Goal: Navigation & Orientation: Find specific page/section

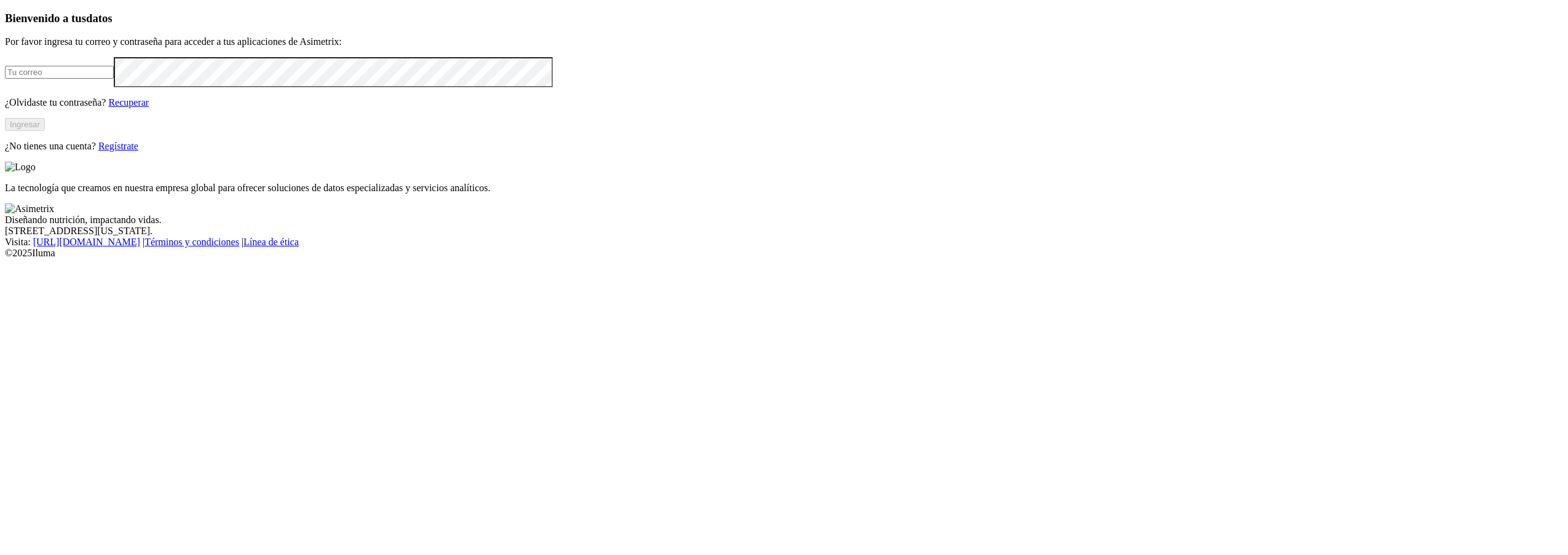
click at [114, 79] on input "email" at bounding box center [59, 73] width 109 height 13
type input "[PERSON_NAME][EMAIL_ADDRESS][PERSON_NAME][DOMAIN_NAME]"
click at [45, 131] on button "Ingresar" at bounding box center [24, 125] width 40 height 13
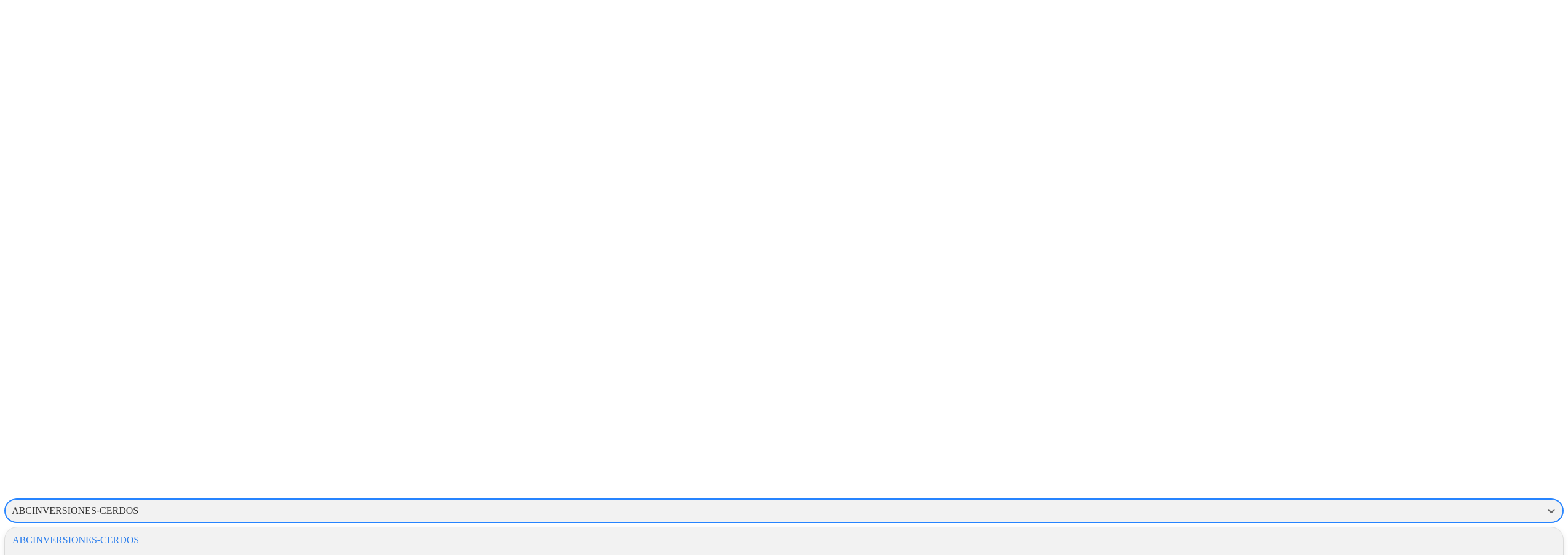
click at [138, 505] on div "ABCINVERSIONES-CERDOS" at bounding box center [75, 510] width 127 height 11
type input "I"
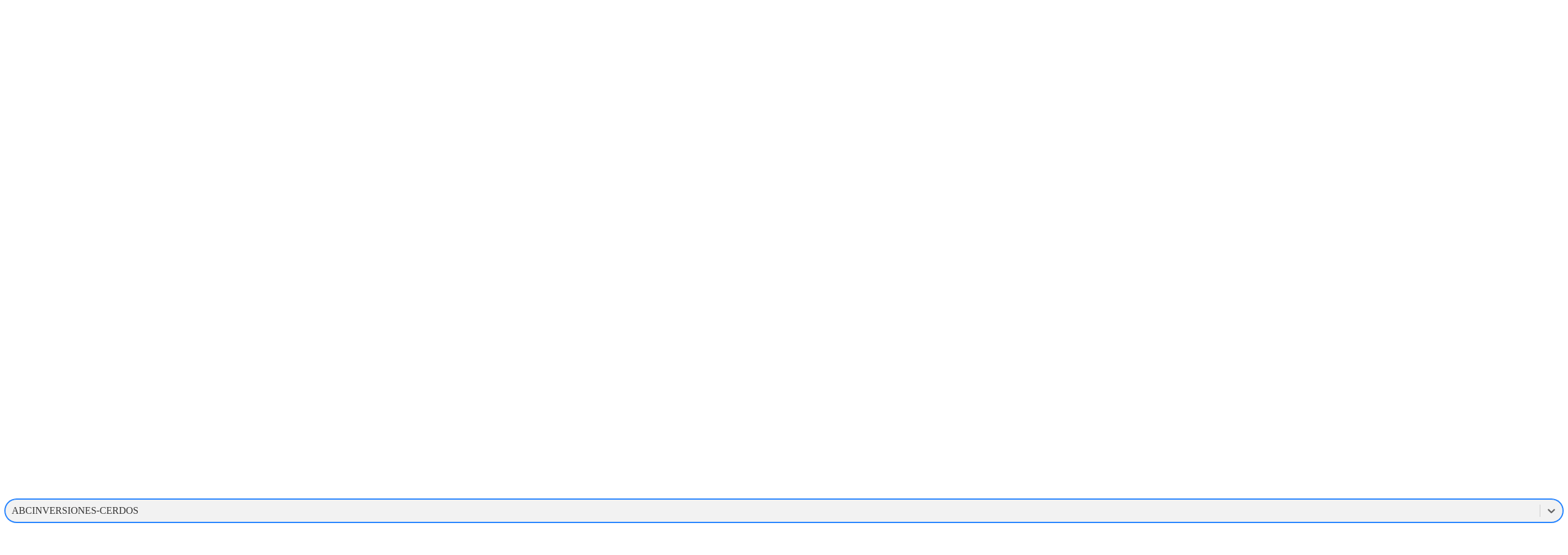
click at [138, 505] on div "ABCINVERSIONES-CERDOS" at bounding box center [75, 510] width 127 height 11
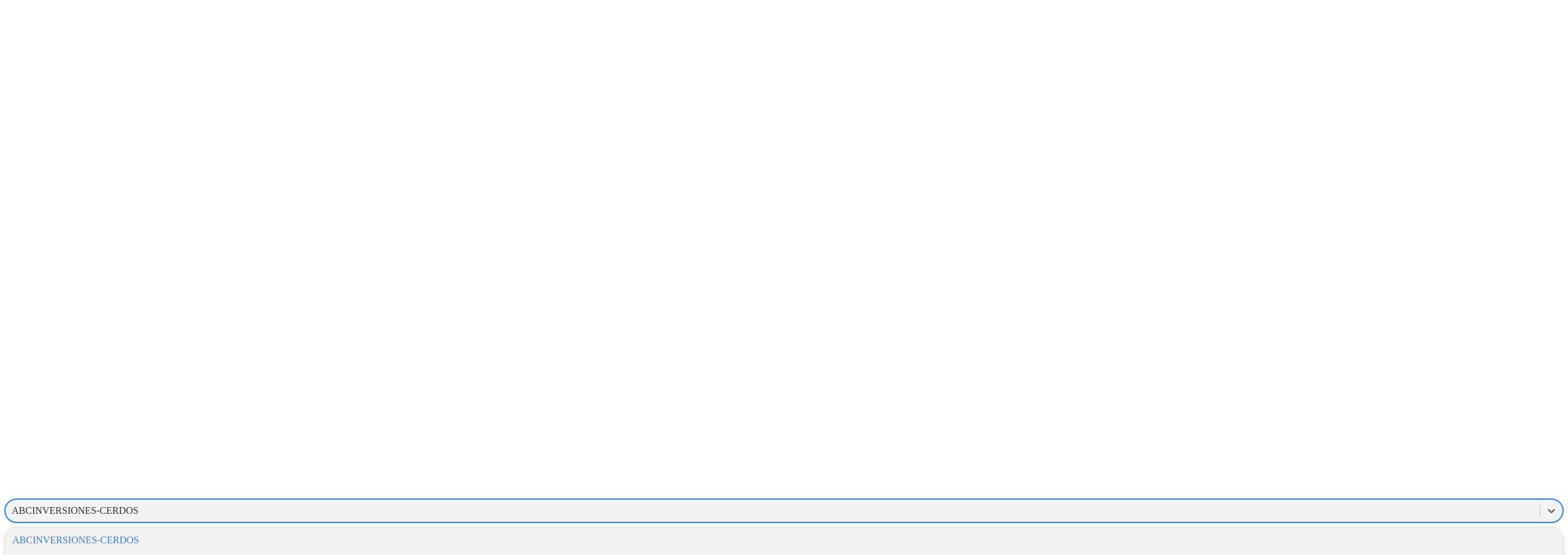
click at [138, 505] on div "ABCINVERSIONES-CERDOS" at bounding box center [75, 510] width 127 height 11
